Goal: Task Accomplishment & Management: Manage account settings

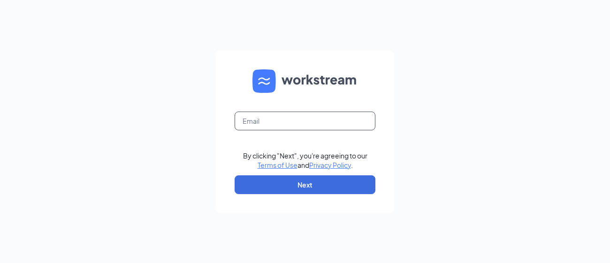
click at [286, 122] on input "text" at bounding box center [305, 121] width 141 height 19
type input "[EMAIL_ADDRESS][DOMAIN_NAME]"
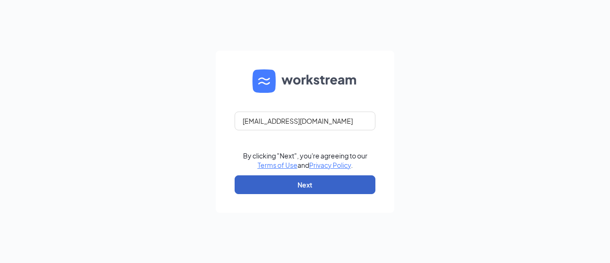
click at [307, 180] on button "Next" at bounding box center [305, 184] width 141 height 19
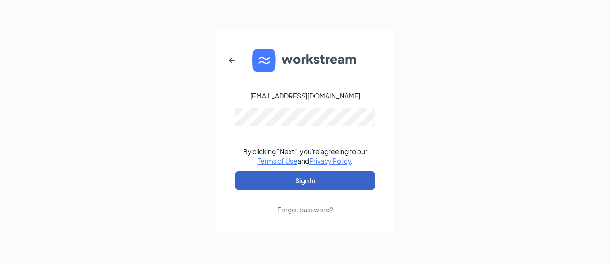
click at [313, 173] on button "Sign In" at bounding box center [305, 180] width 141 height 19
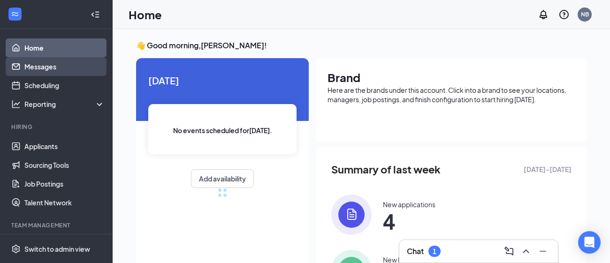
click at [90, 69] on link "Messages" at bounding box center [64, 66] width 80 height 19
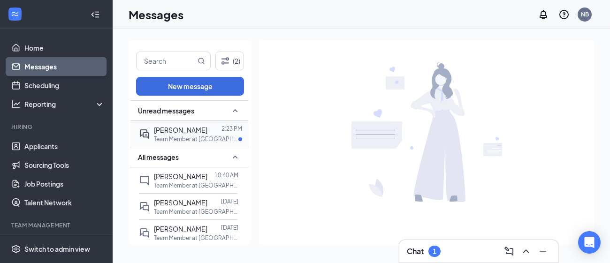
click at [184, 128] on span "David Rouse" at bounding box center [180, 130] width 53 height 8
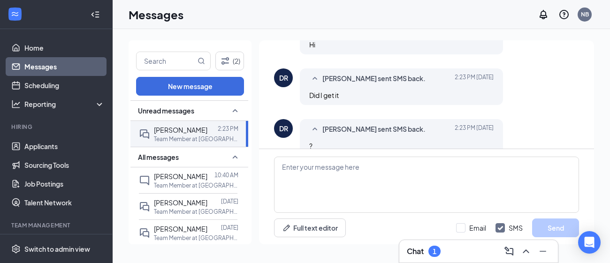
scroll to position [290, 0]
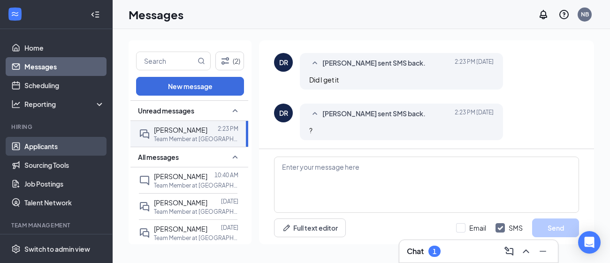
click at [66, 153] on link "Applicants" at bounding box center [64, 146] width 80 height 19
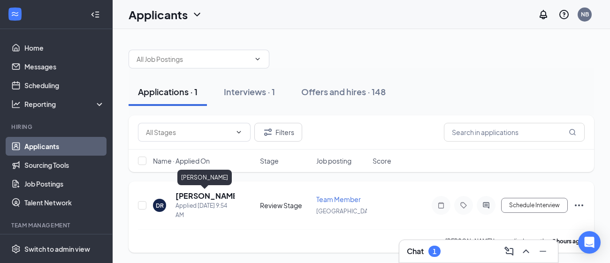
click at [206, 195] on h5 "David Rouse" at bounding box center [204, 196] width 59 height 10
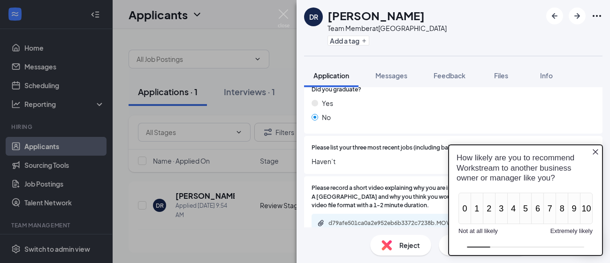
click at [594, 152] on icon "Close button" at bounding box center [596, 152] width 8 height 8
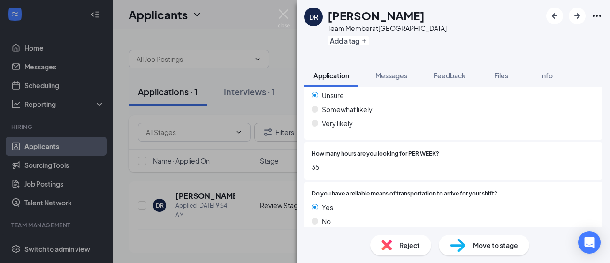
scroll to position [1680, 0]
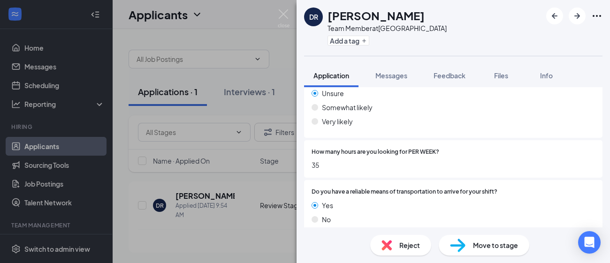
click at [422, 249] on div "Reject" at bounding box center [400, 245] width 61 height 21
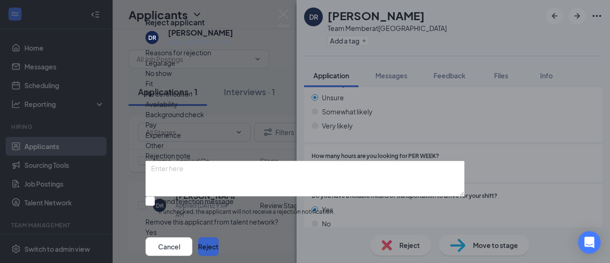
click at [219, 237] on button "Reject" at bounding box center [208, 246] width 21 height 19
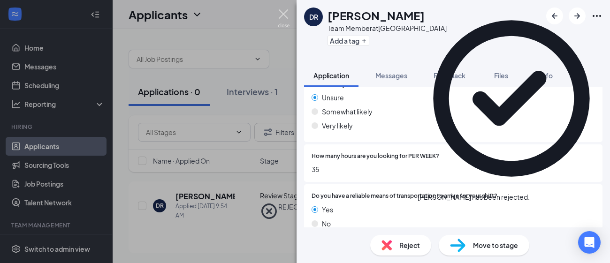
click at [279, 15] on img at bounding box center [284, 18] width 12 height 18
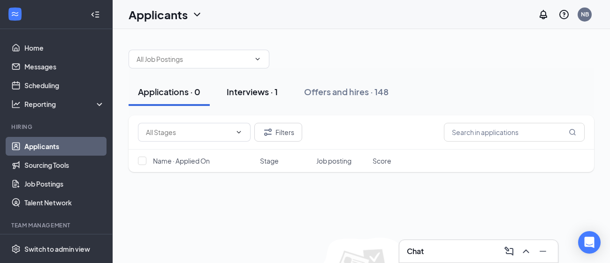
click at [268, 91] on div "Interviews · 1" at bounding box center [252, 92] width 51 height 12
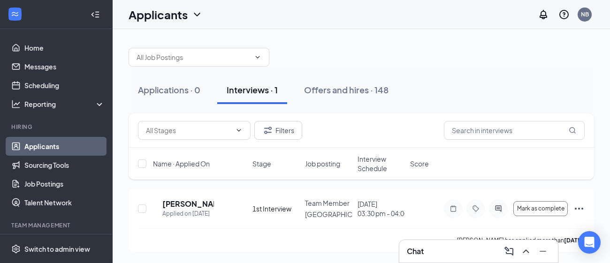
scroll to position [9, 0]
click at [491, 51] on div at bounding box center [361, 52] width 465 height 28
click at [491, 67] on div "Applications · 0 Interviews · 1 Offers and hires · 148" at bounding box center [361, 90] width 465 height 47
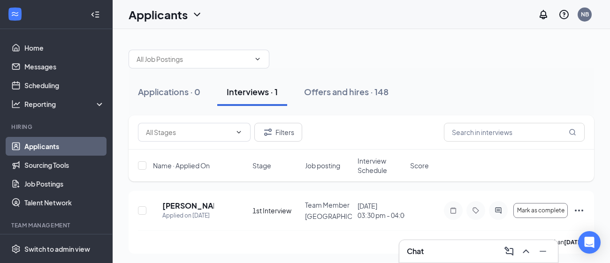
click at [489, 46] on div at bounding box center [361, 54] width 465 height 28
